Goal: Information Seeking & Learning: Learn about a topic

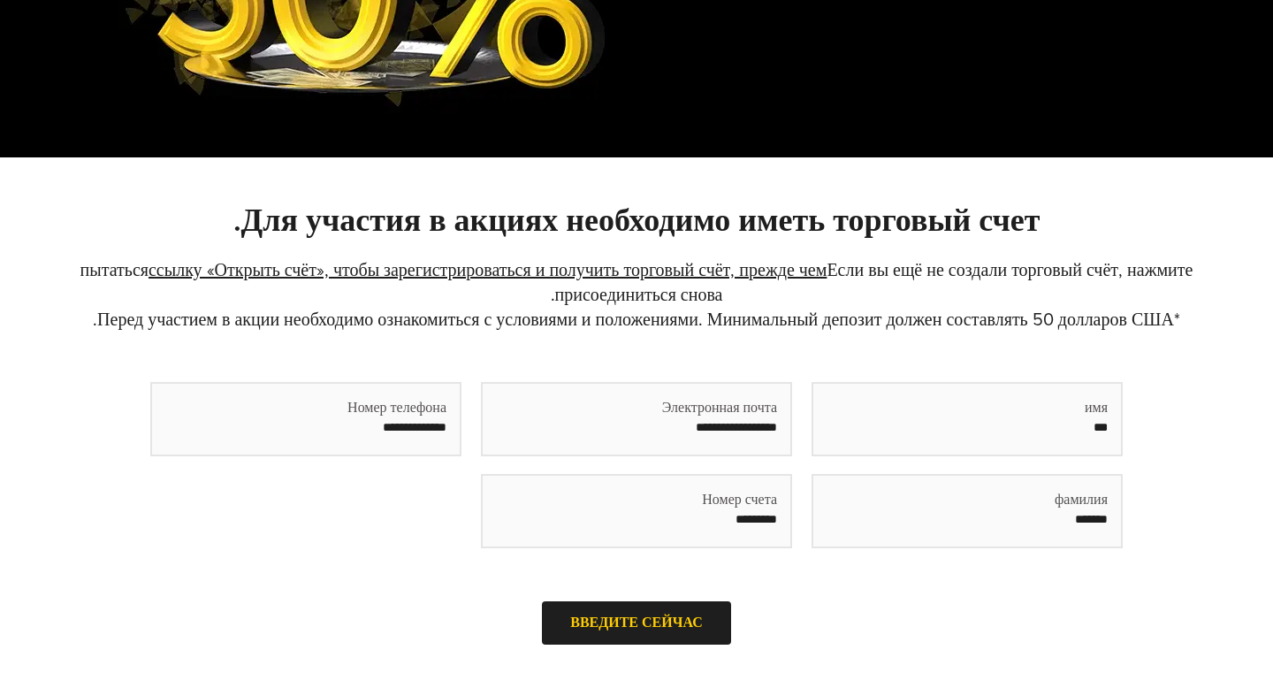
scroll to position [388, 0]
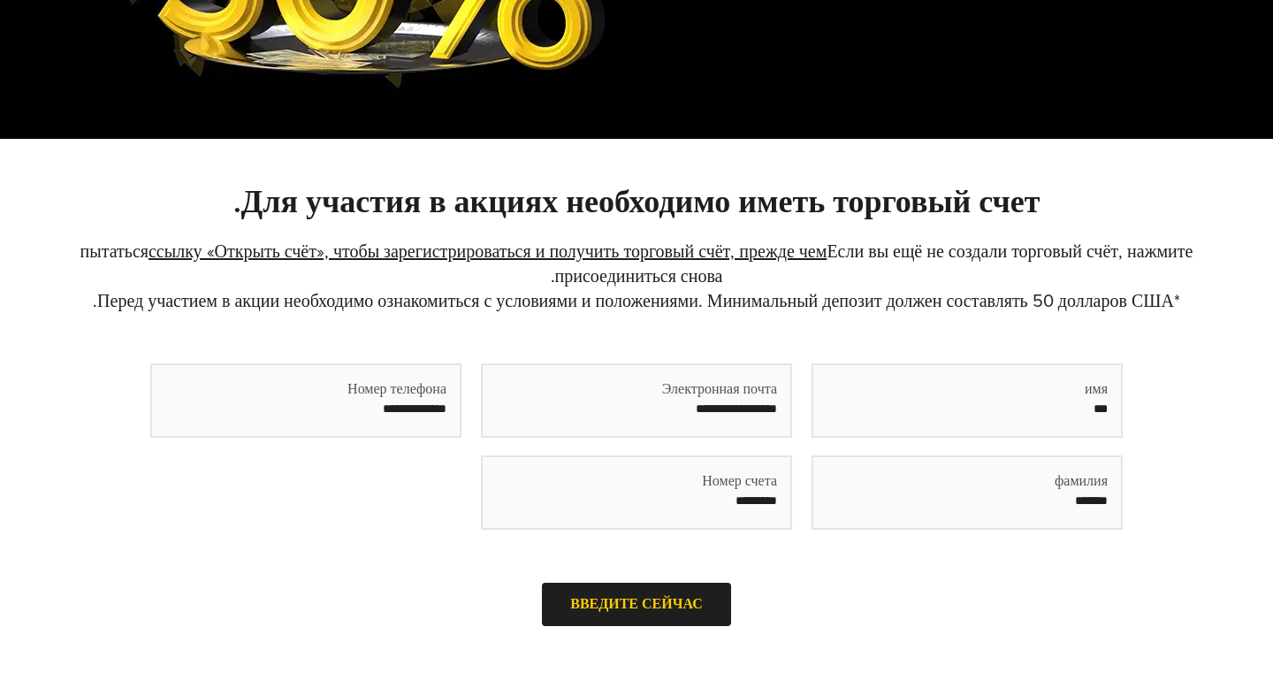
click at [693, 402] on input "text" at bounding box center [637, 400] width 308 height 71
click at [326, 483] on div "Номер телефона Пожалуйста, введите действительный номер мобильного телефона." at bounding box center [305, 455] width 311 height 184
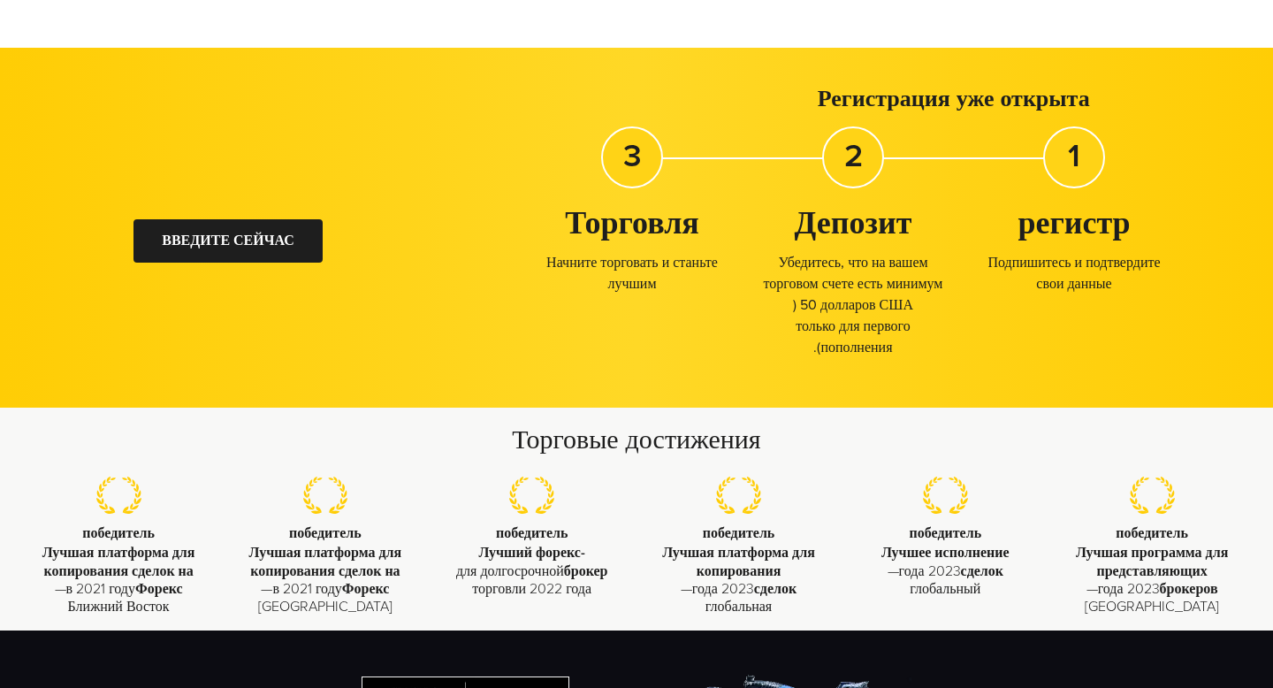
scroll to position [1634, 0]
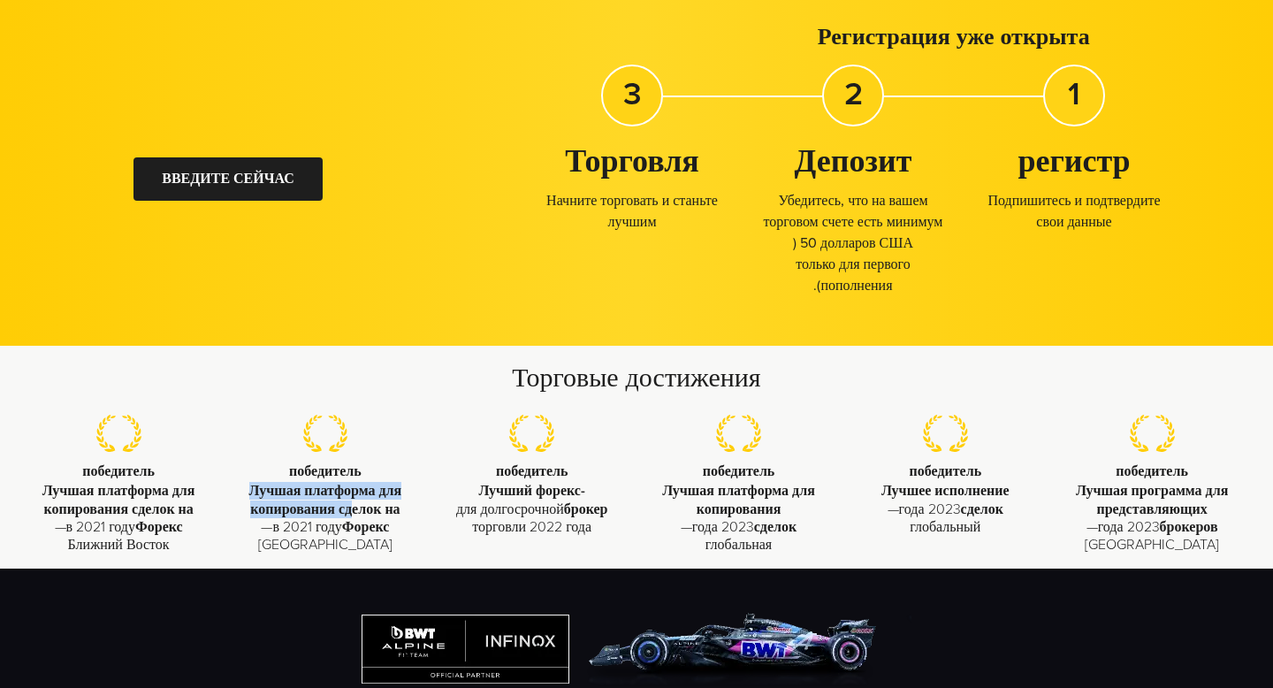
drag, startPoint x: 348, startPoint y: 518, endPoint x: 272, endPoint y: 475, distance: 87.5
click at [272, 475] on li "победитель Лучшая платформа для копирования сделок на [GEOGRAPHIC_DATA] в 2021 …" at bounding box center [325, 483] width 207 height 139
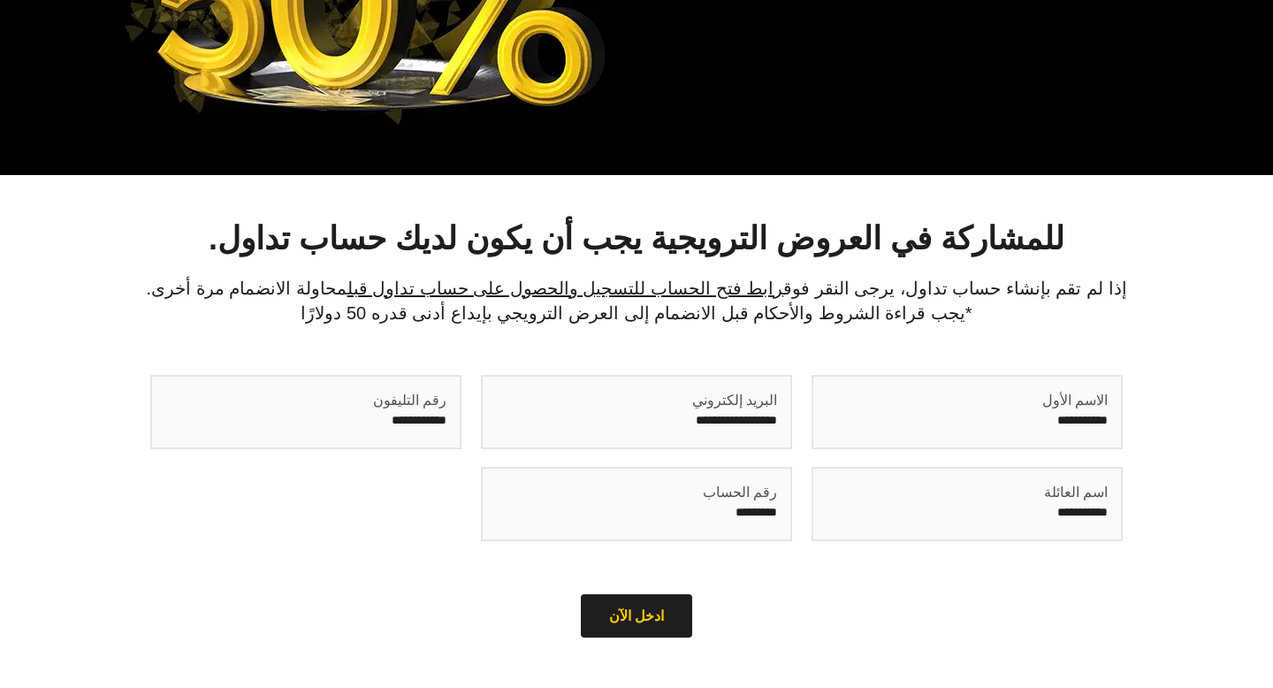
scroll to position [0, 0]
